Goal: Book appointment/travel/reservation

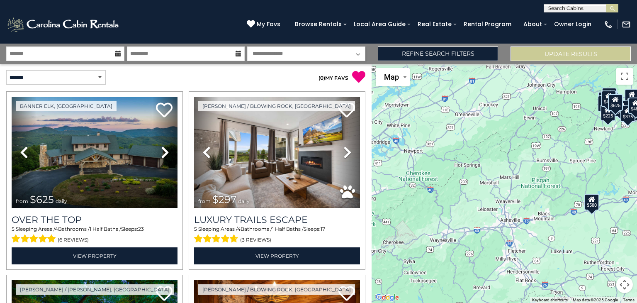
drag, startPoint x: 434, startPoint y: 207, endPoint x: 565, endPoint y: 146, distance: 144.7
click at [563, 147] on div "$625 $297 $175 $165 $300 $580 $290 $424 $395 $270 $185 $265 $230 $550 $349 $230…" at bounding box center [504, 183] width 265 height 239
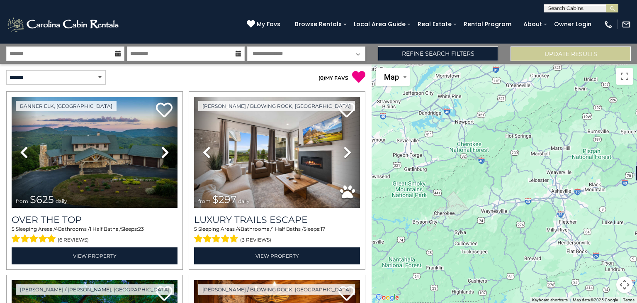
drag, startPoint x: 451, startPoint y: 208, endPoint x: 484, endPoint y: 187, distance: 39.0
click at [484, 187] on div "$625 $297 $175 $165 $300 $580 $290 $424 $395 $270 $185 $265 $230 $550 $349 $230…" at bounding box center [504, 183] width 265 height 239
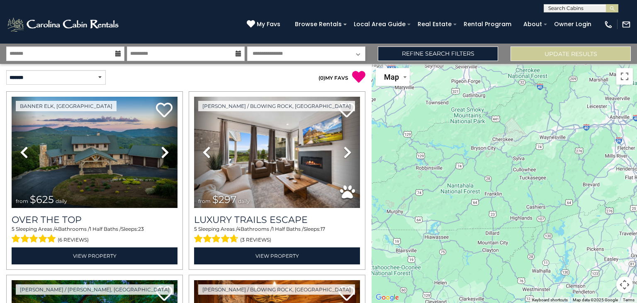
drag, startPoint x: 479, startPoint y: 203, endPoint x: 541, endPoint y: 122, distance: 101.8
click at [542, 122] on div "$625 $297 $175 $165 $300 $580 $290 $424 $395 $270 $185 $265 $230 $550 $349 $230…" at bounding box center [504, 183] width 265 height 239
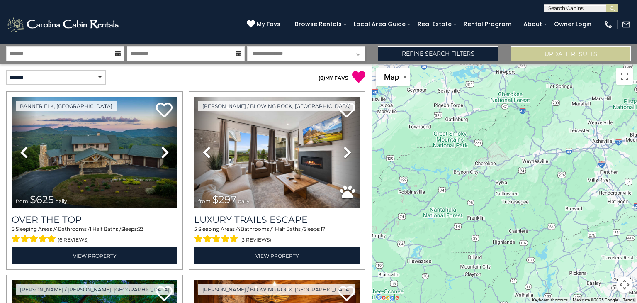
drag, startPoint x: 458, startPoint y: 197, endPoint x: 491, endPoint y: 229, distance: 46.9
click at [481, 231] on div "$625 $297 $175 $165 $300 $580 $290 $424 $395 $270 $185 $265 $230 $550 $349 $230…" at bounding box center [504, 183] width 265 height 239
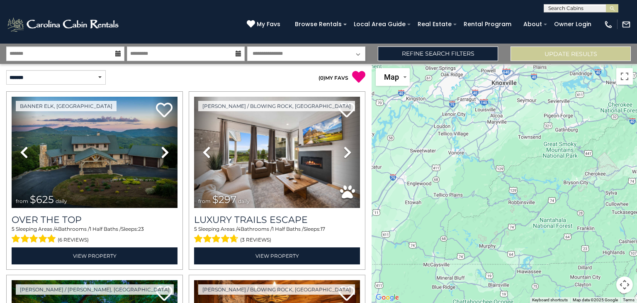
drag, startPoint x: 441, startPoint y: 223, endPoint x: 465, endPoint y: 231, distance: 25.0
click at [465, 231] on div "$625 $297 $175 $165 $300 $580 $290 $424 $395 $270 $185 $265 $230 $550 $349 $230…" at bounding box center [504, 183] width 265 height 239
click at [479, 203] on div "$625 $297 $175 $165 $300 $580 $290 $424 $395 $270 $185 $265 $230 $550 $349 $230…" at bounding box center [504, 183] width 265 height 239
click at [572, 54] on button "Update Results" at bounding box center [570, 53] width 120 height 15
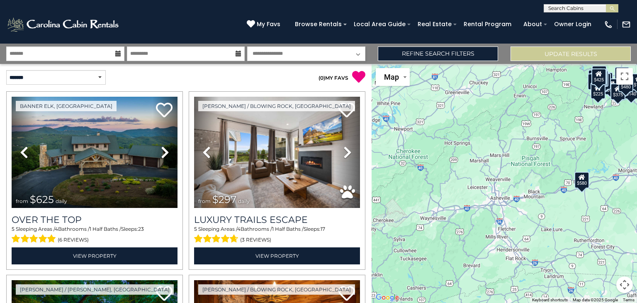
drag, startPoint x: 435, startPoint y: 240, endPoint x: 560, endPoint y: 163, distance: 146.6
click at [560, 163] on div "$625 $297 $175 $165 $300 $580 $290 $424 $395 $270 $185 $265 $230 $550 $349 $230…" at bounding box center [504, 183] width 265 height 239
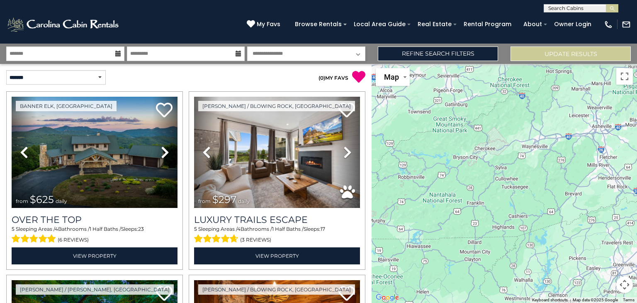
drag, startPoint x: 500, startPoint y: 221, endPoint x: 568, endPoint y: 148, distance: 100.9
click at [568, 148] on div "$625 $297 $175 $165 $300 $580 $290 $424 $395 $270 $185 $265 $230 $550 $349 $230…" at bounding box center [504, 183] width 265 height 239
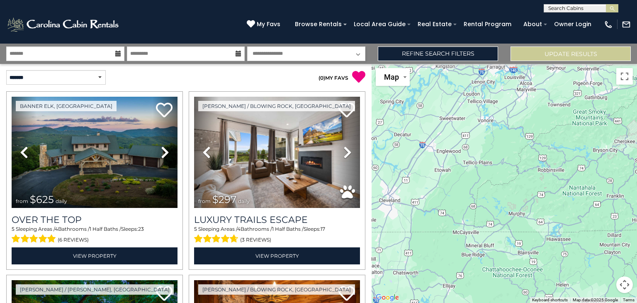
drag, startPoint x: 437, startPoint y: 212, endPoint x: 577, endPoint y: 204, distance: 140.0
click at [577, 204] on div "$625 $297 $175 $165 $300 $580 $290 $424 $395 $270 $185 $265 $230 $550 $349 $230…" at bounding box center [504, 183] width 265 height 239
